Goal: Transaction & Acquisition: Obtain resource

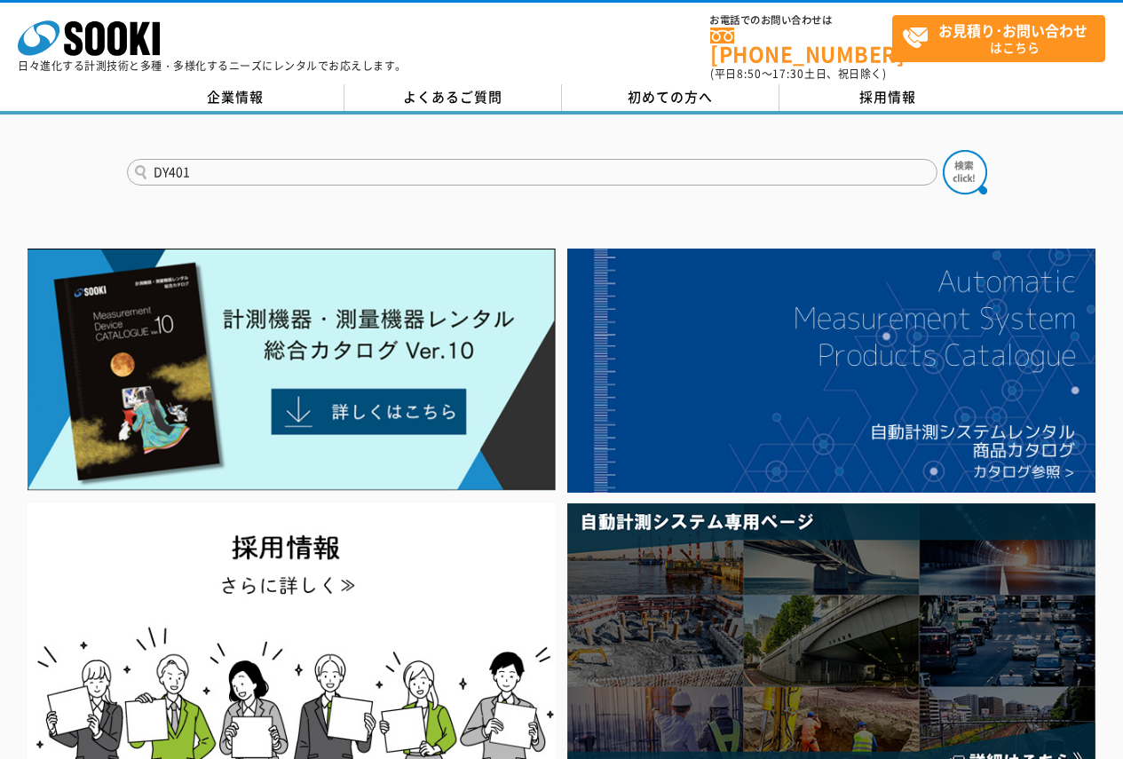
type input "DY401"
click at [943, 150] on button at bounding box center [965, 172] width 44 height 44
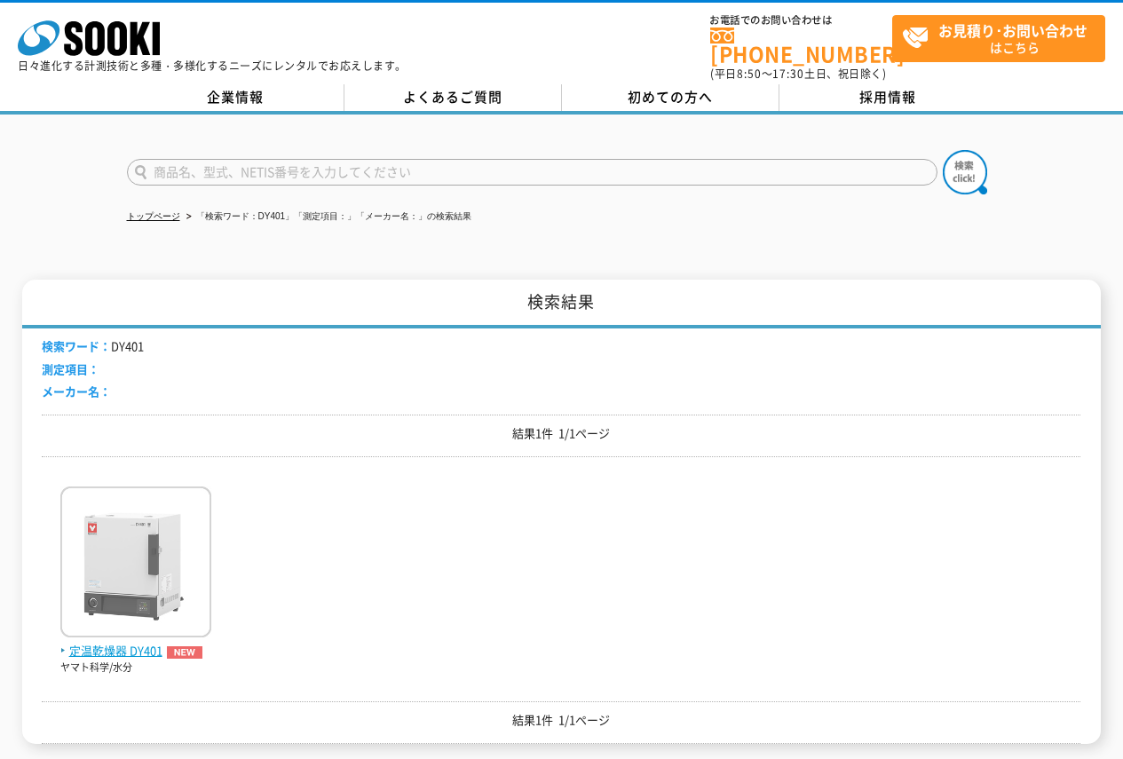
click at [121, 563] on img at bounding box center [135, 564] width 151 height 155
click at [180, 556] on img at bounding box center [135, 564] width 151 height 155
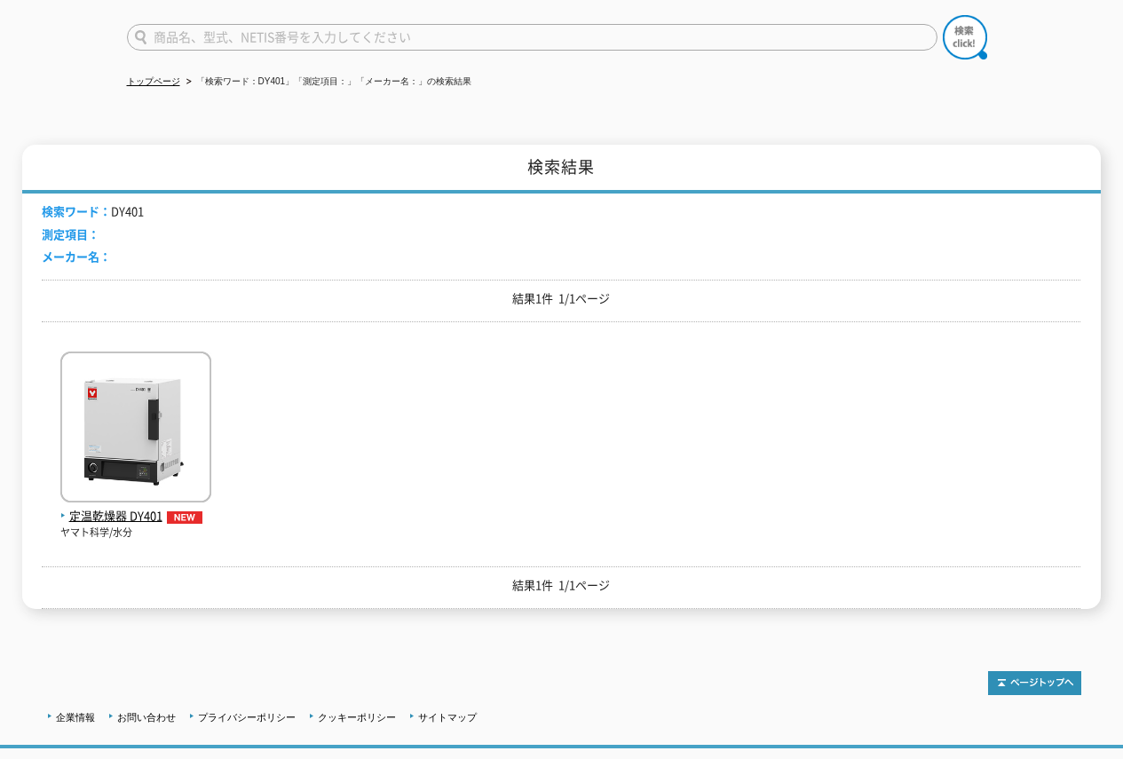
scroll to position [222, 0]
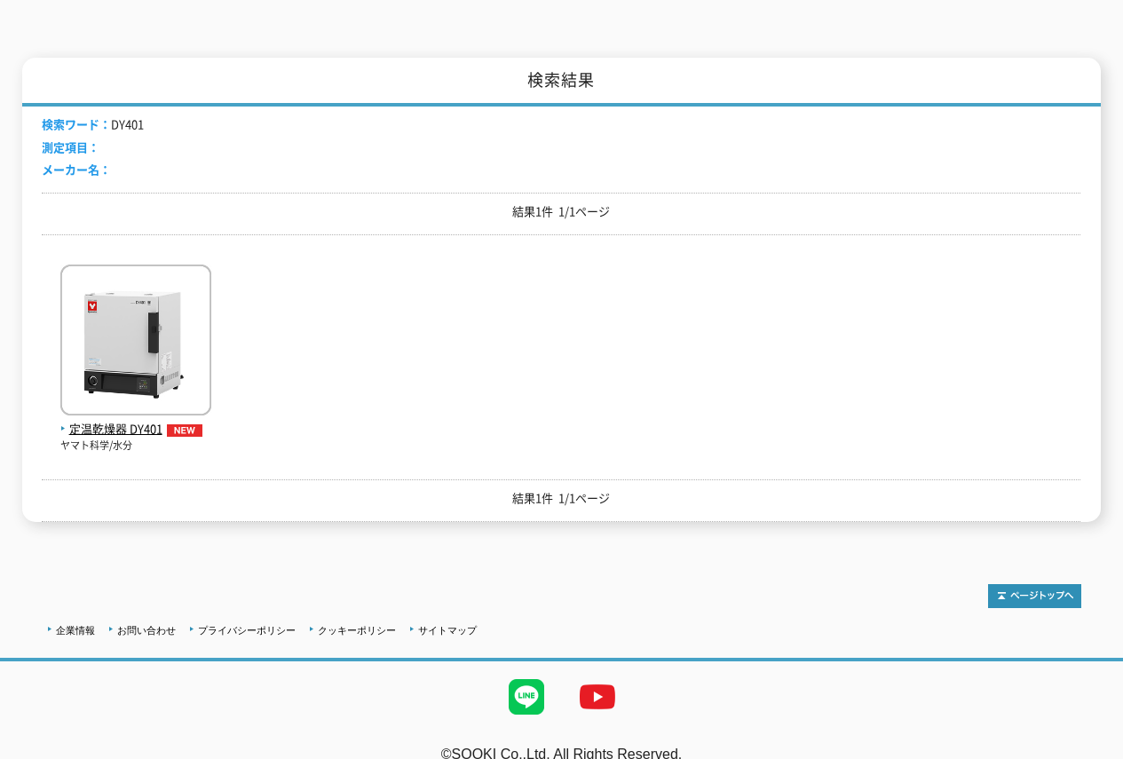
click at [99, 439] on p "ヤマト科学/水分" at bounding box center [135, 446] width 151 height 15
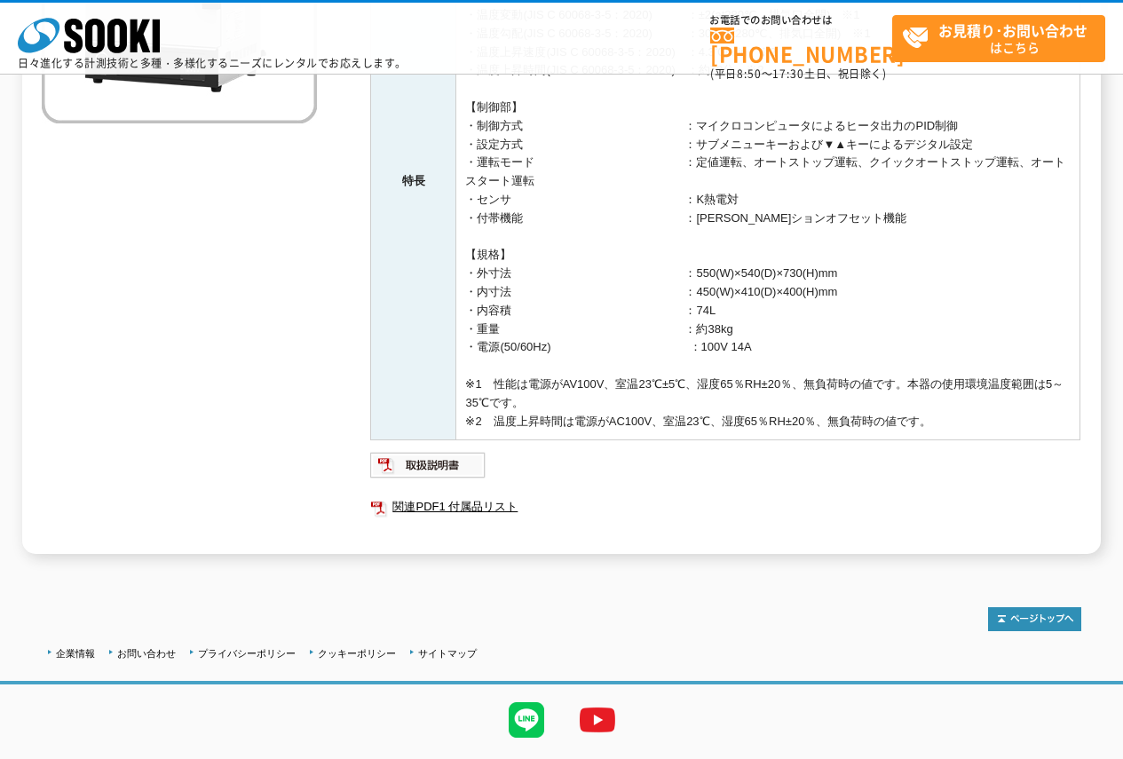
scroll to position [399, 0]
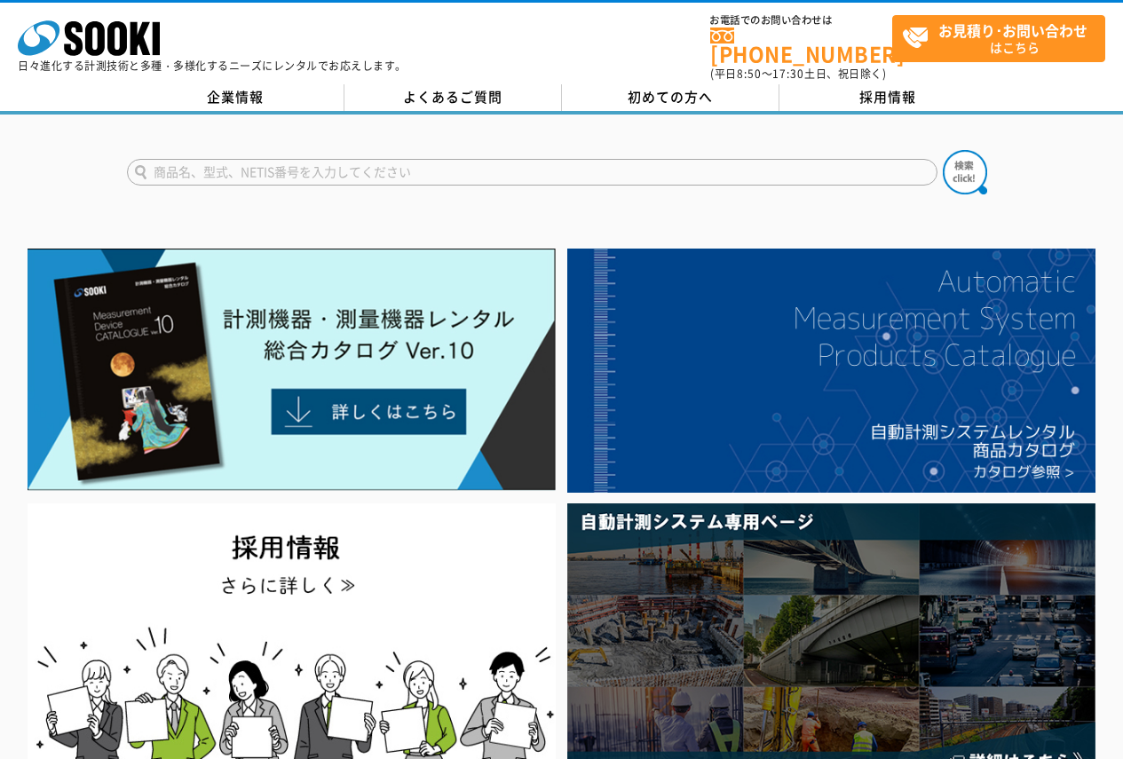
click at [370, 159] on input "text" at bounding box center [532, 172] width 811 height 27
type input "DY401"
click at [943, 150] on button at bounding box center [965, 172] width 44 height 44
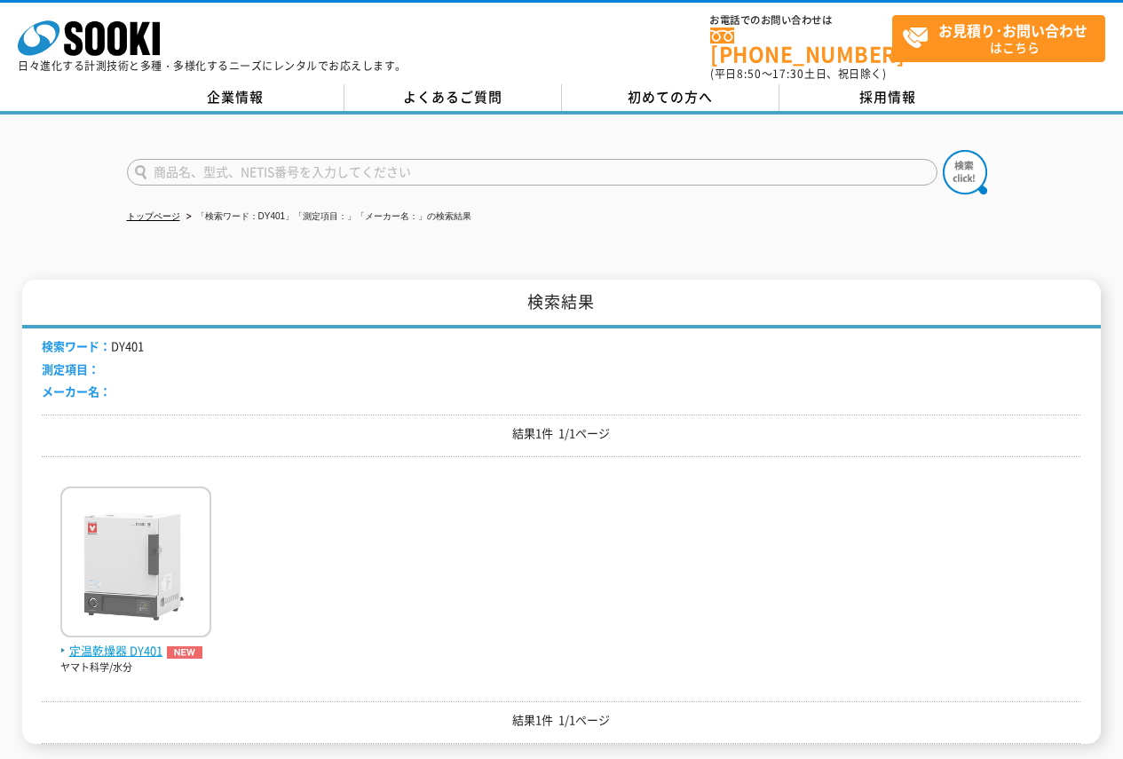
click at [178, 627] on img at bounding box center [135, 564] width 151 height 155
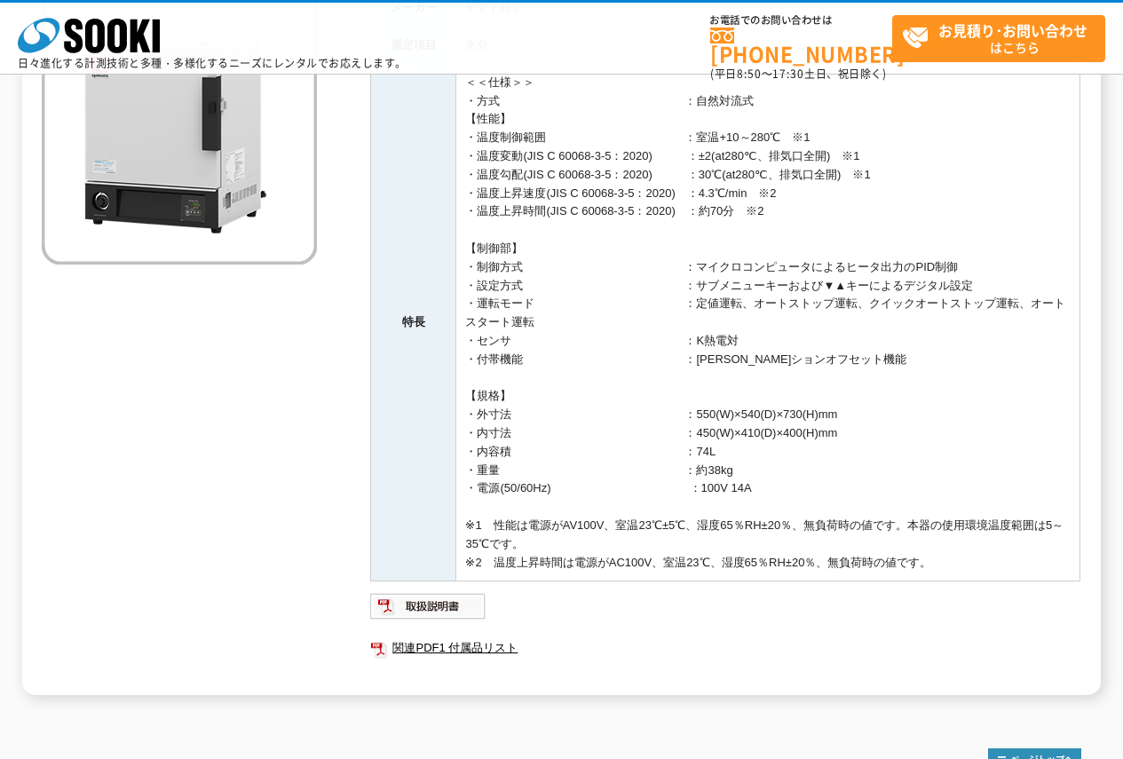
scroll to position [266, 0]
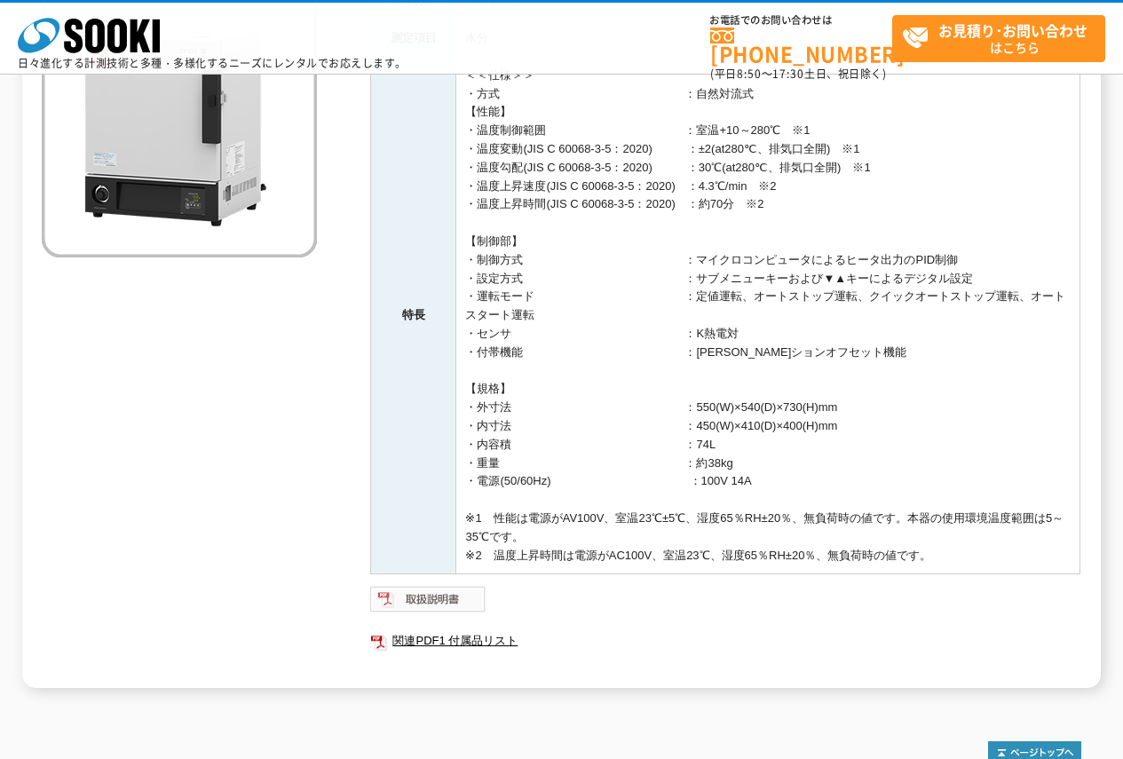
drag, startPoint x: 442, startPoint y: 592, endPoint x: 434, endPoint y: 600, distance: 11.3
click at [440, 593] on img at bounding box center [428, 599] width 116 height 28
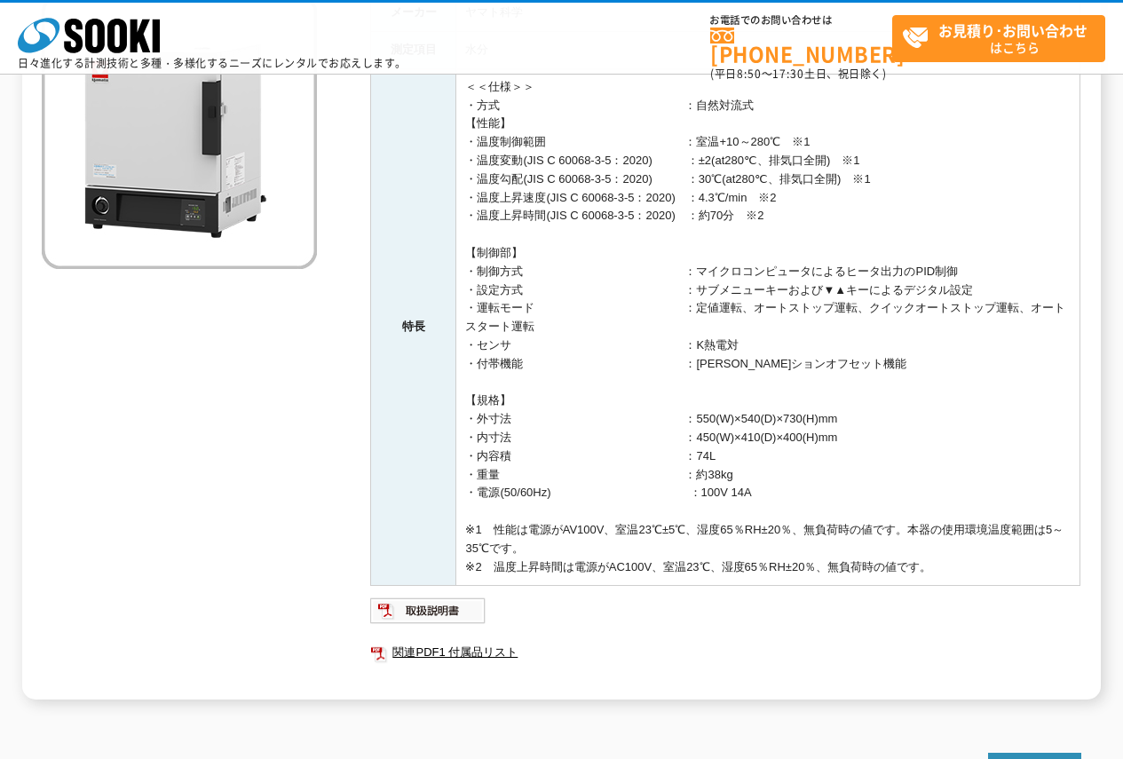
scroll to position [0, 0]
